Goal: Task Accomplishment & Management: Manage account settings

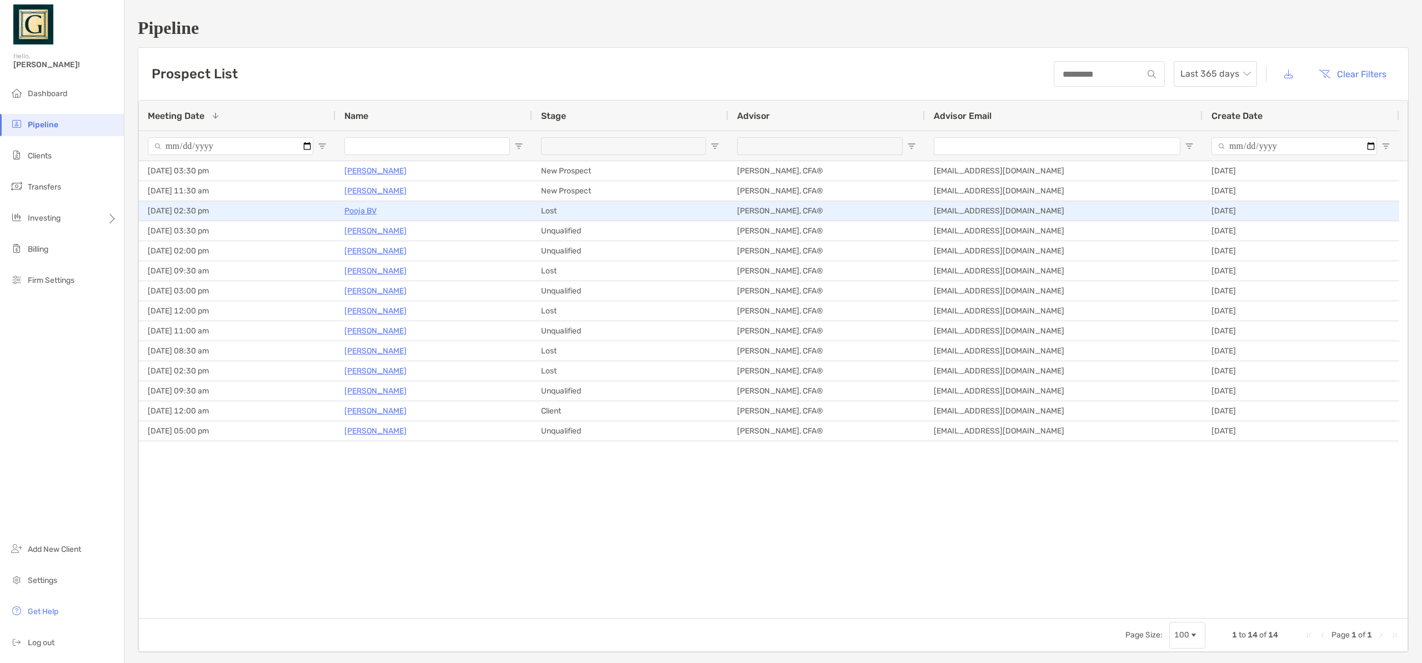
click at [364, 212] on p "Pooja BV" at bounding box center [360, 211] width 32 height 14
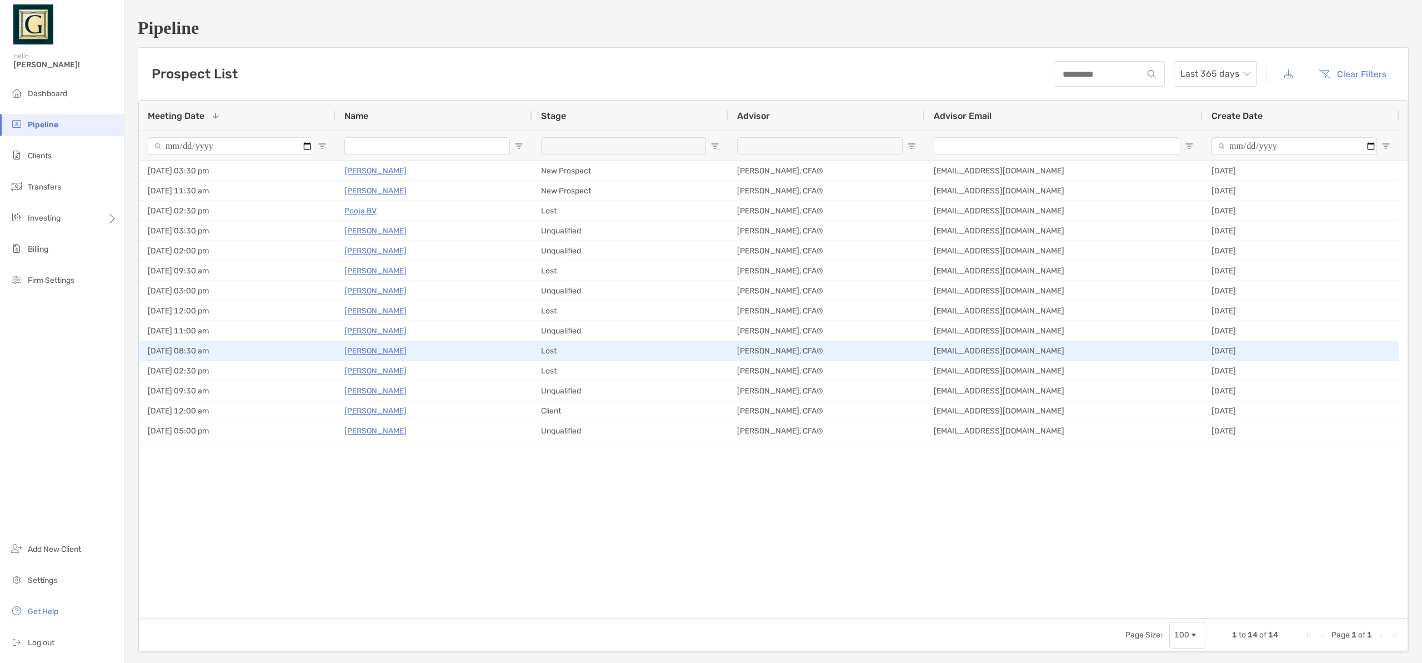
click at [363, 353] on p "Luke Gordon" at bounding box center [375, 351] width 62 height 14
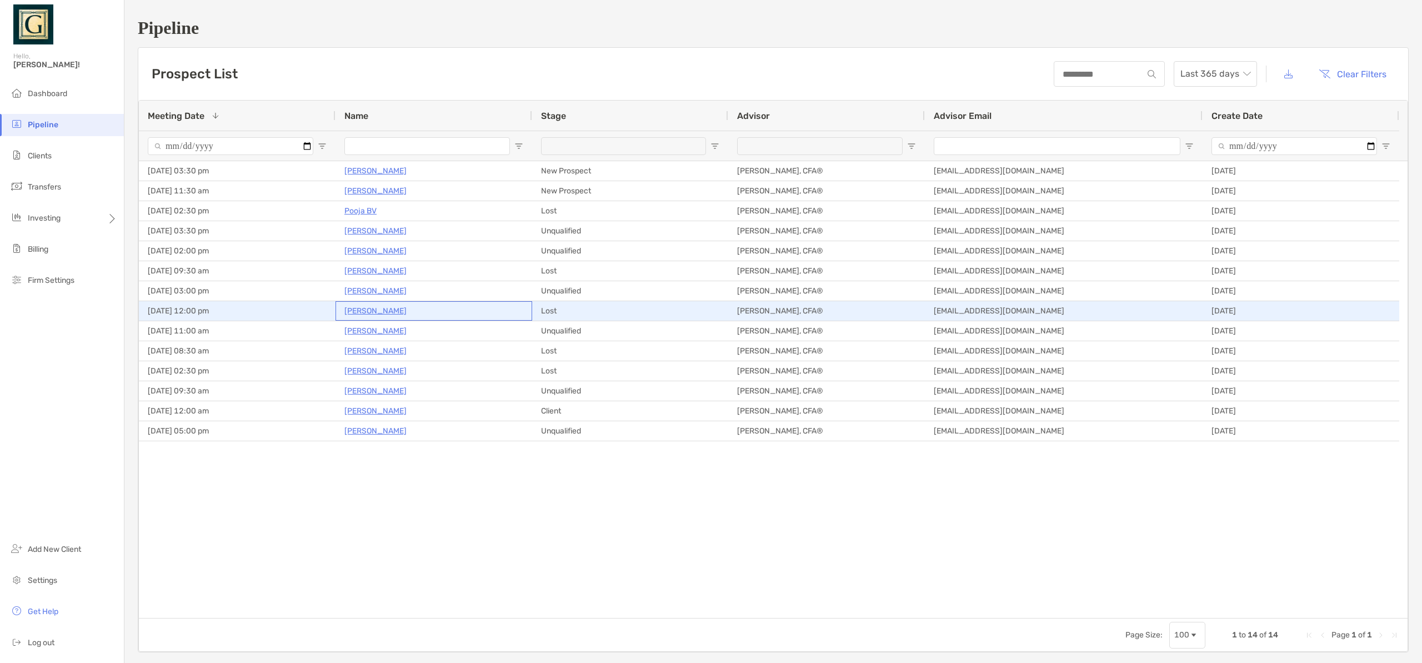
click at [356, 314] on p "[PERSON_NAME]" at bounding box center [375, 311] width 62 height 14
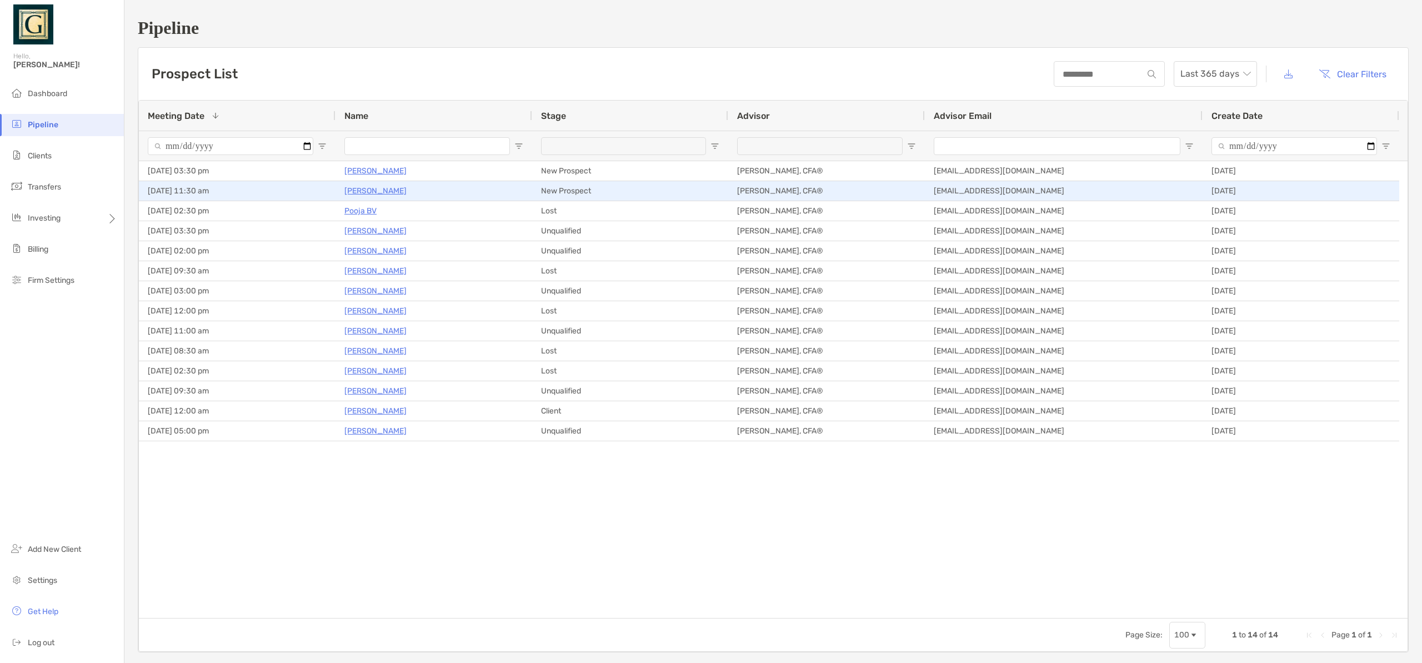
click at [360, 189] on p "[PERSON_NAME]" at bounding box center [375, 191] width 62 height 14
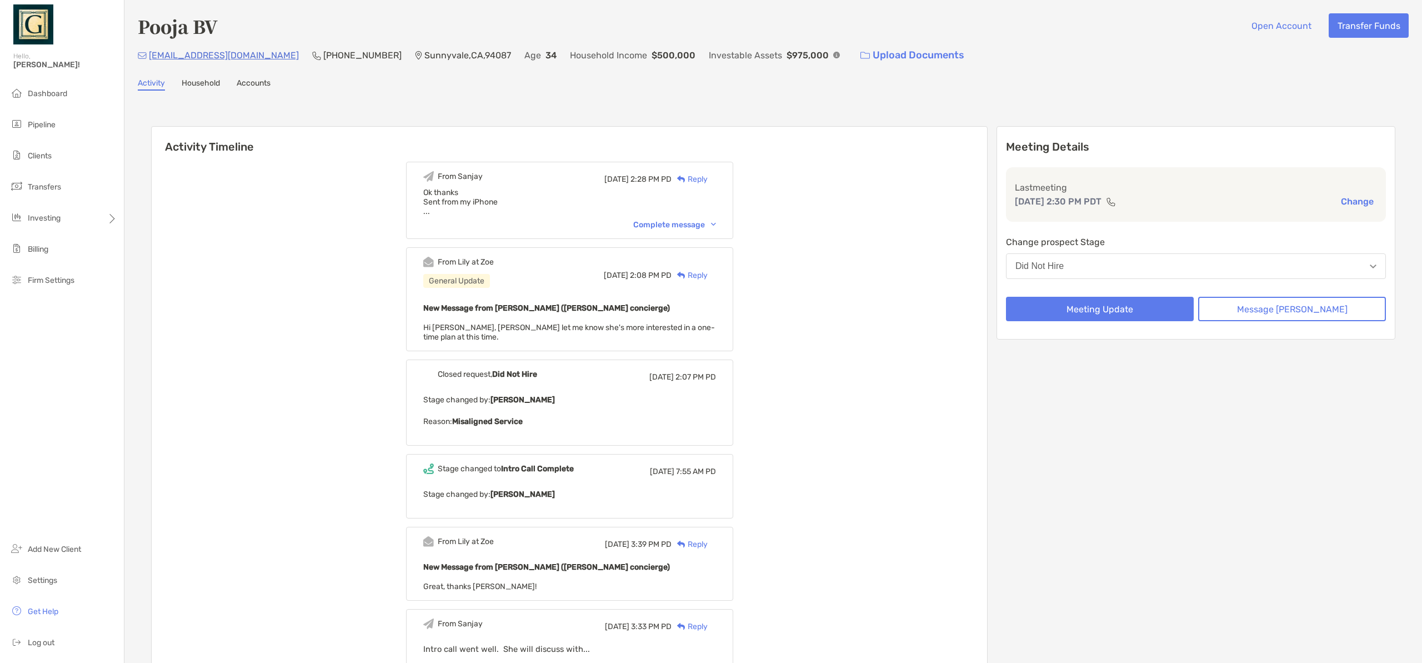
click at [699, 223] on div "Complete message" at bounding box center [674, 224] width 83 height 9
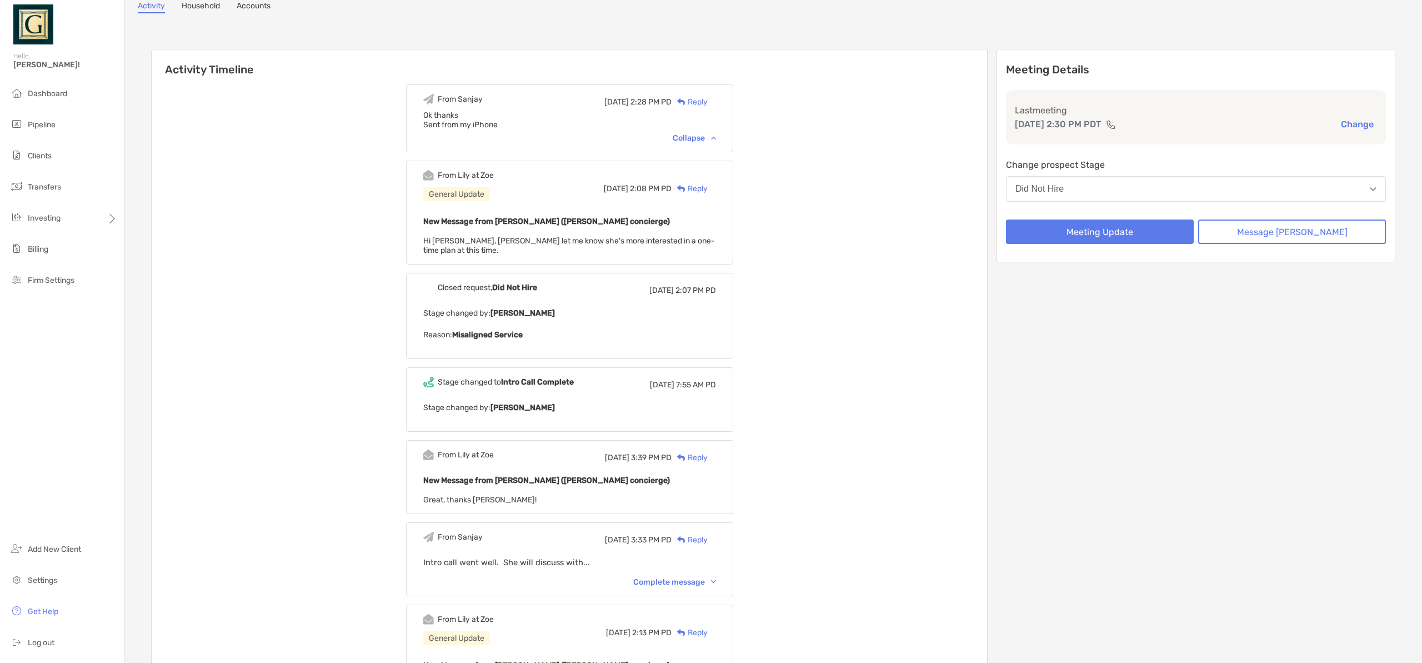
scroll to position [138, 0]
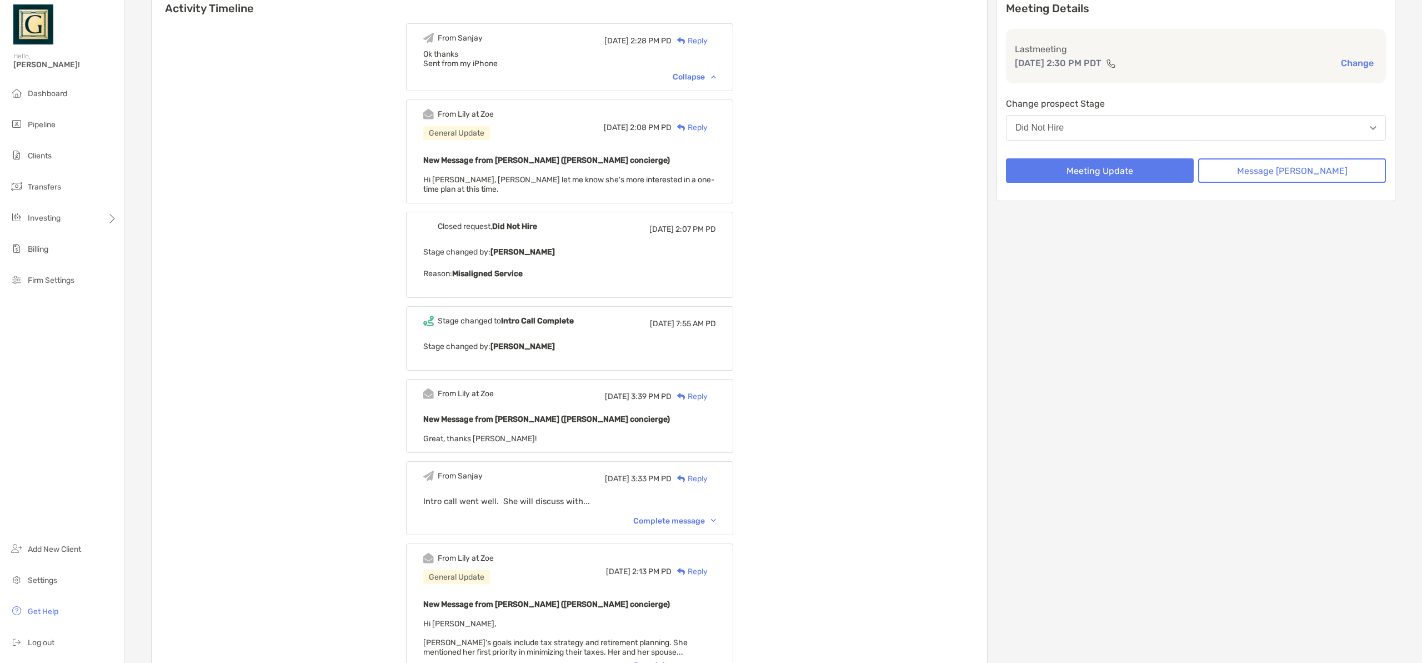
click at [677, 523] on div "Complete message" at bounding box center [674, 520] width 83 height 9
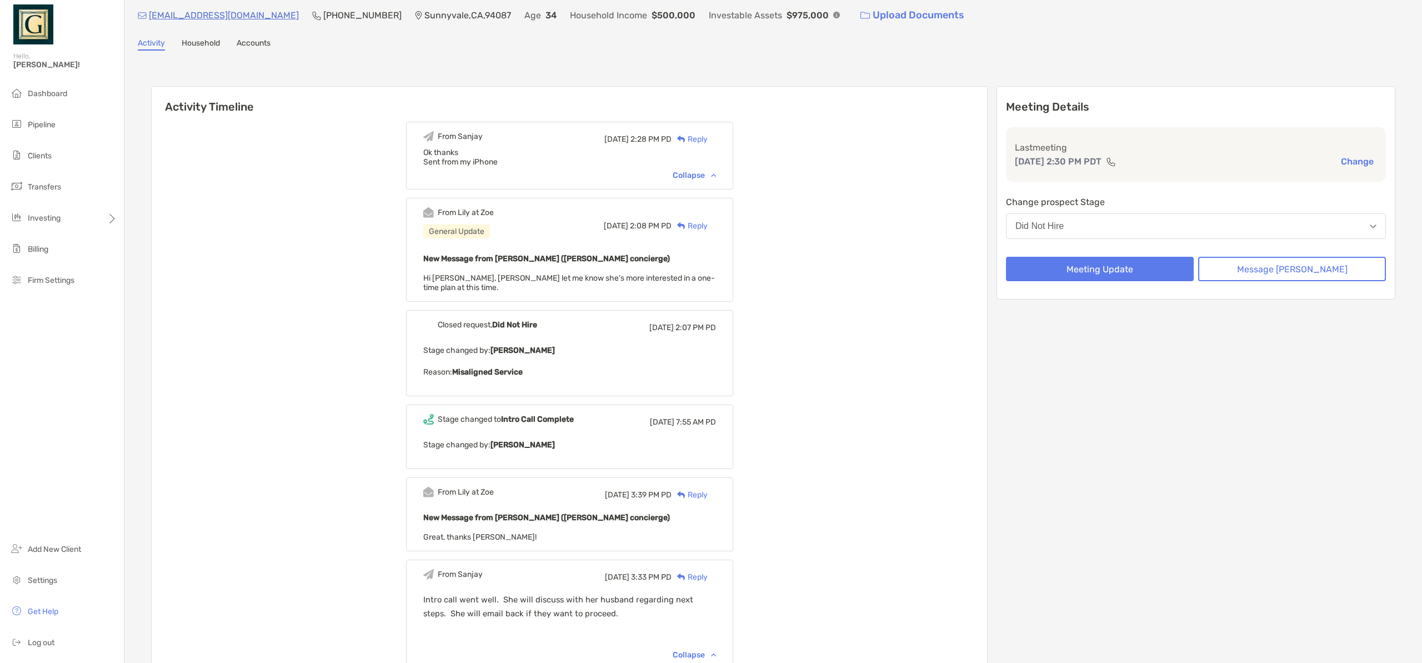
scroll to position [0, 0]
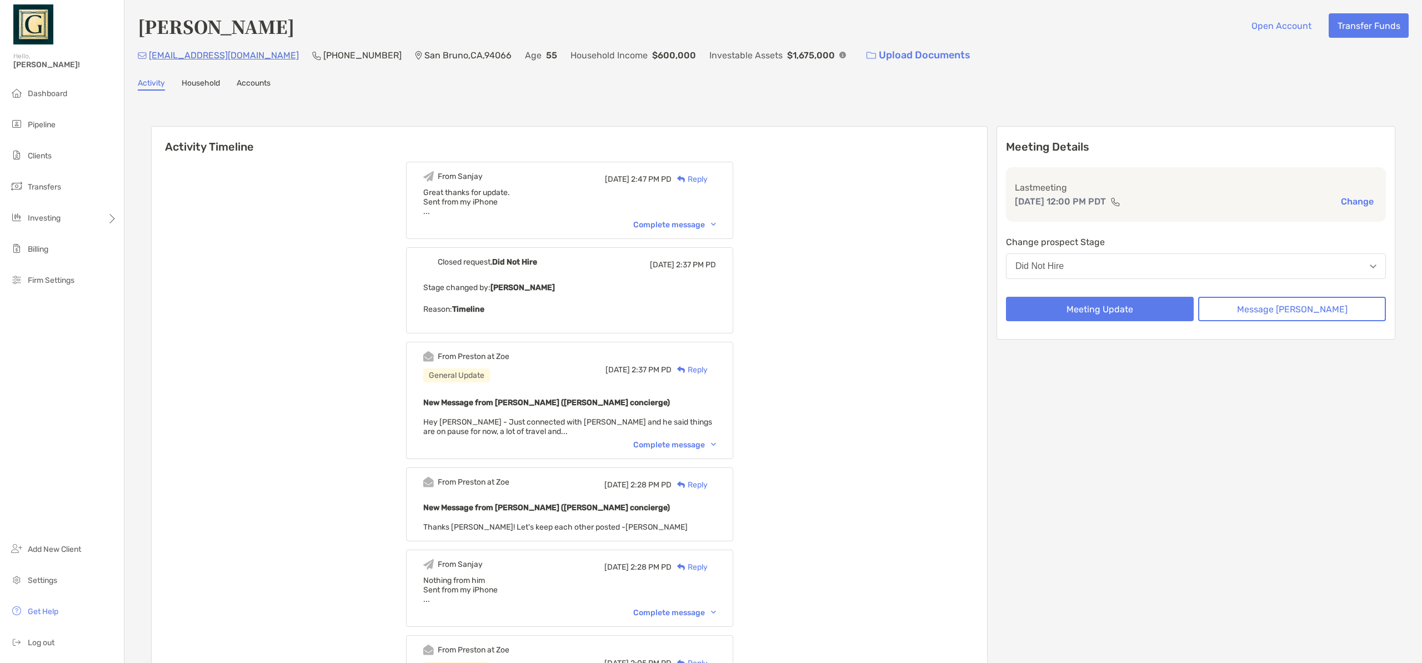
click at [705, 222] on div "Complete message" at bounding box center [674, 224] width 83 height 9
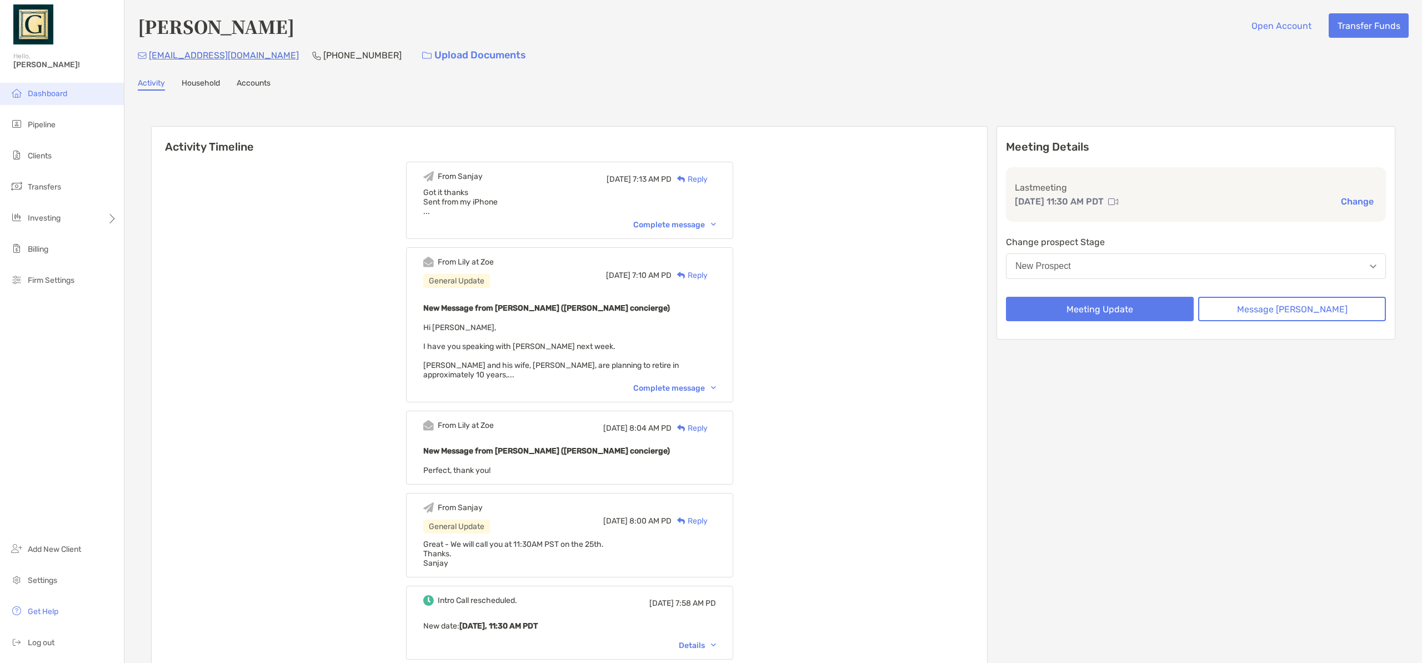
click at [35, 94] on span "Dashboard" at bounding box center [47, 93] width 39 height 9
